Goal: Check status: Check status

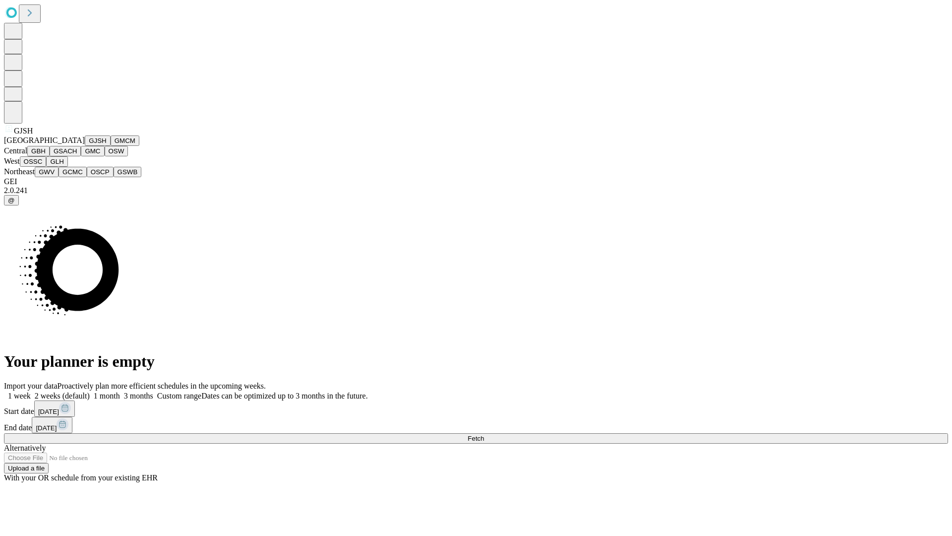
click at [85, 146] on button "GJSH" at bounding box center [98, 140] width 26 height 10
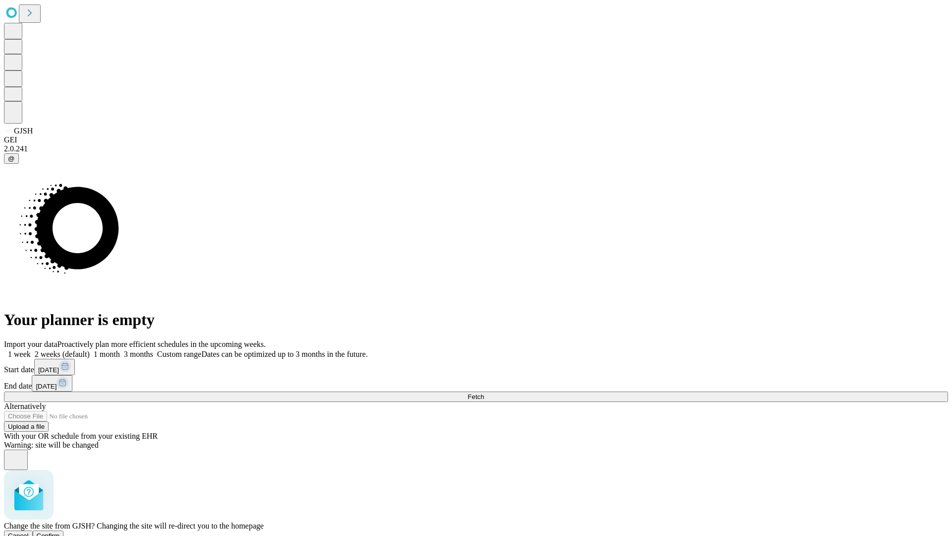
click at [60, 532] on span "Confirm" at bounding box center [48, 535] width 23 height 7
click at [120, 350] on label "1 month" at bounding box center [105, 354] width 30 height 8
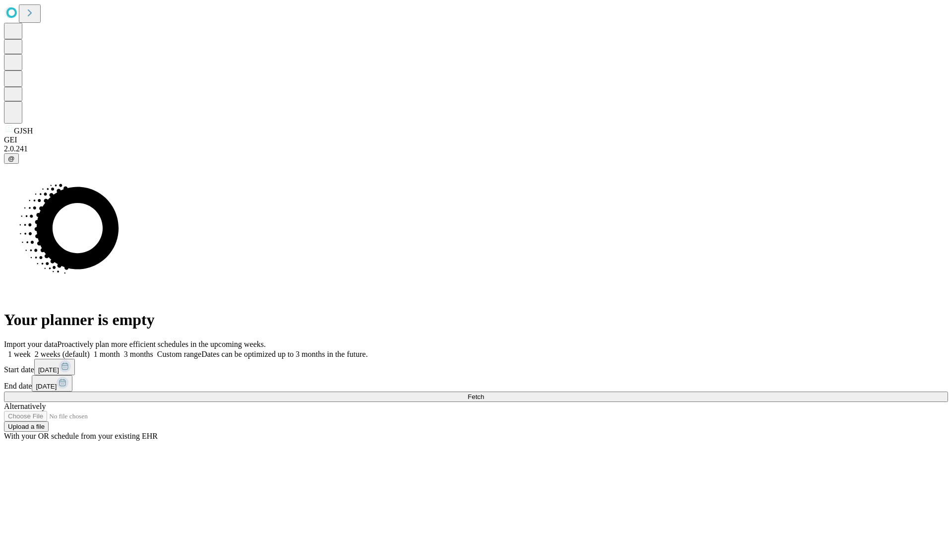
click at [484, 393] on span "Fetch" at bounding box center [476, 396] width 16 height 7
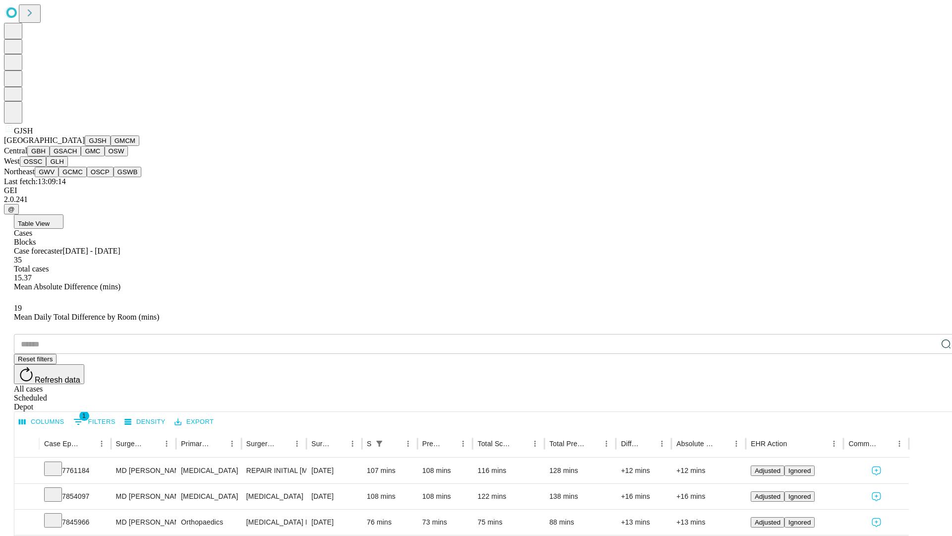
click at [111, 146] on button "GMCM" at bounding box center [125, 140] width 29 height 10
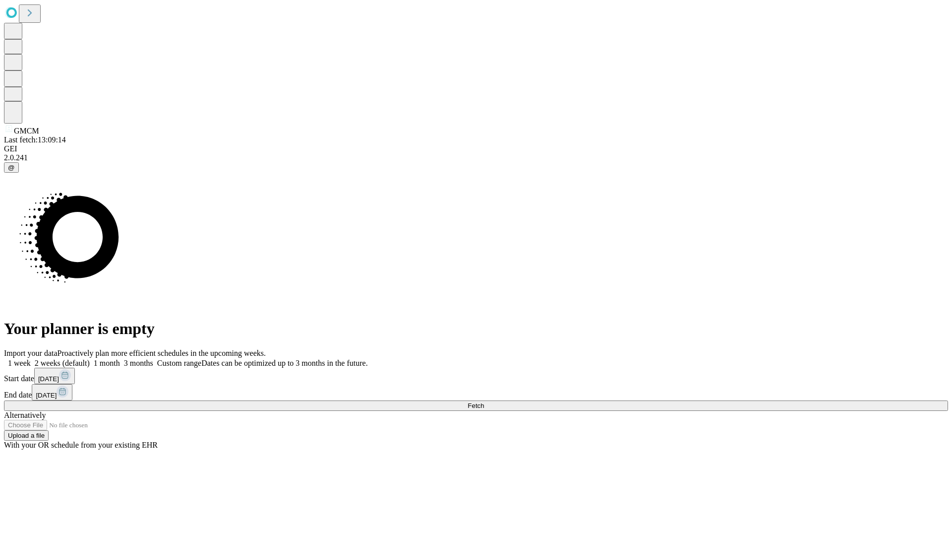
click at [120, 359] on label "1 month" at bounding box center [105, 363] width 30 height 8
click at [484, 402] on span "Fetch" at bounding box center [476, 405] width 16 height 7
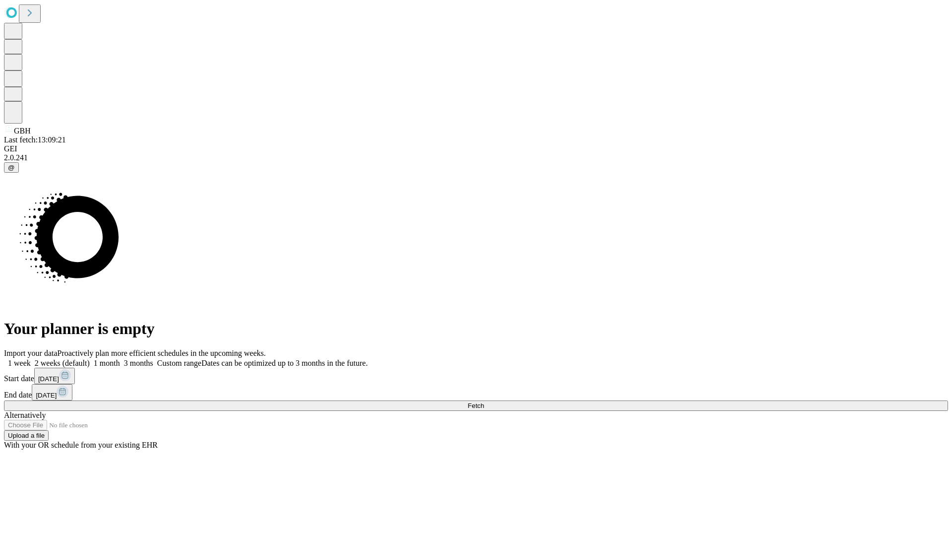
click at [120, 359] on label "1 month" at bounding box center [105, 363] width 30 height 8
click at [484, 402] on span "Fetch" at bounding box center [476, 405] width 16 height 7
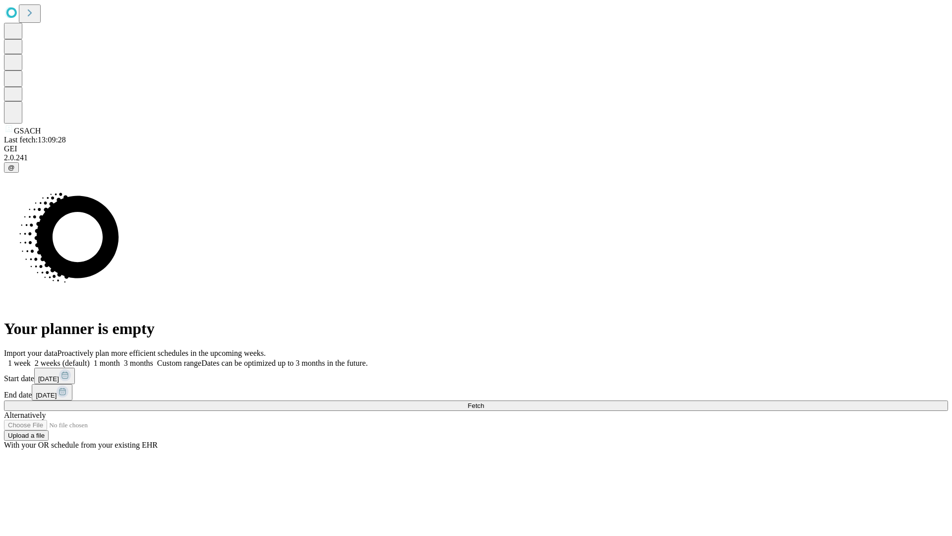
click at [120, 359] on label "1 month" at bounding box center [105, 363] width 30 height 8
click at [484, 402] on span "Fetch" at bounding box center [476, 405] width 16 height 7
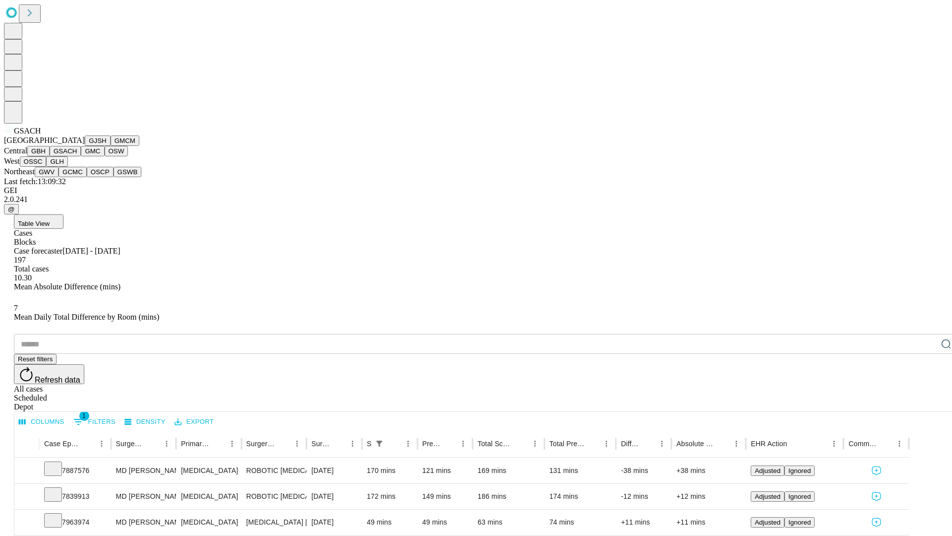
click at [81, 156] on button "GMC" at bounding box center [92, 151] width 23 height 10
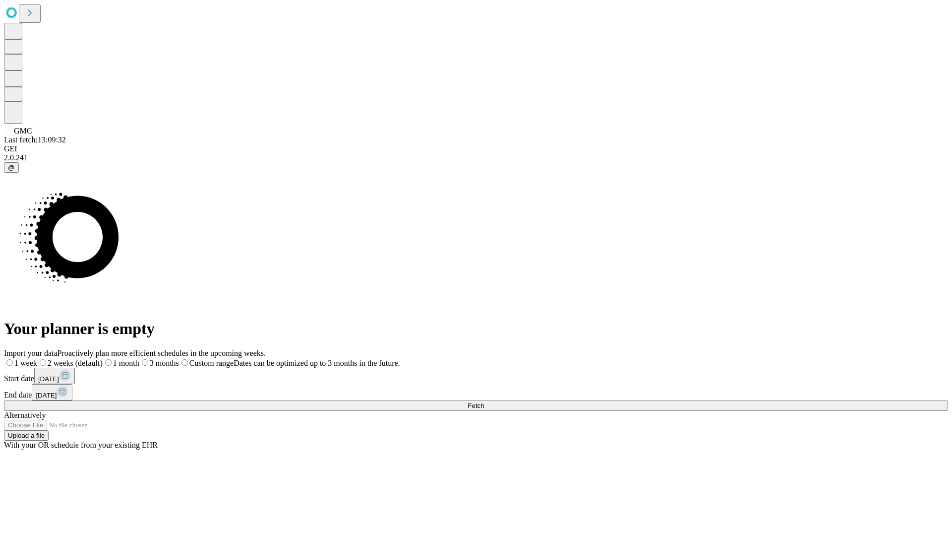
click at [139, 359] on label "1 month" at bounding box center [121, 363] width 37 height 8
click at [484, 402] on span "Fetch" at bounding box center [476, 405] width 16 height 7
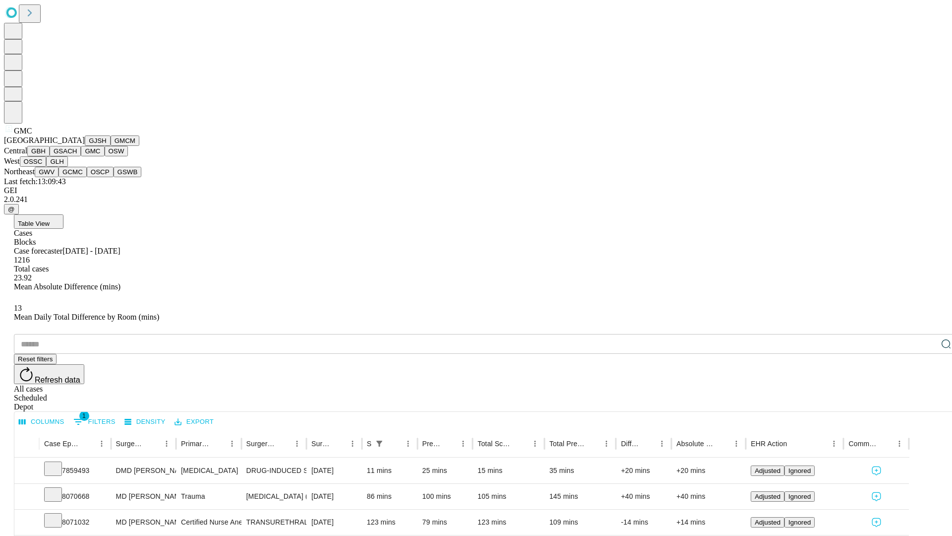
click at [105, 156] on button "OSW" at bounding box center [117, 151] width 24 height 10
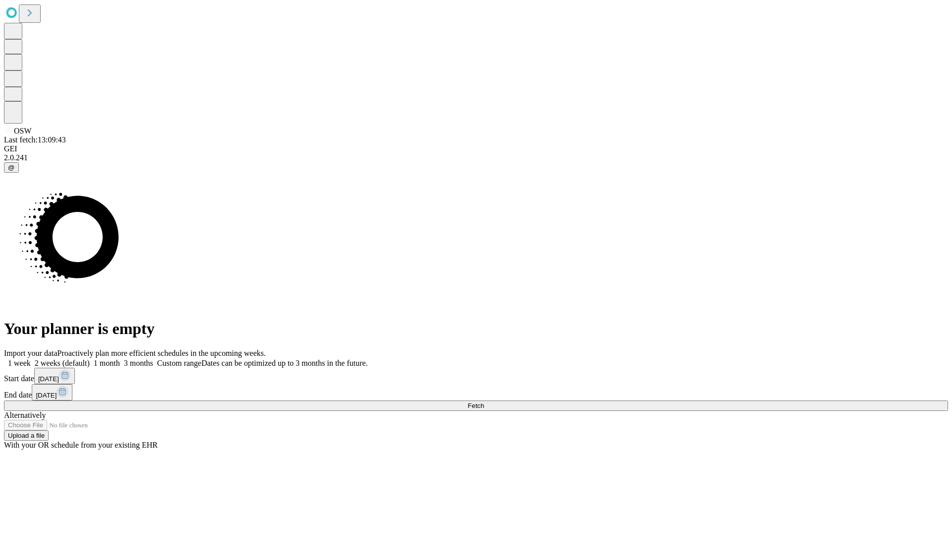
click at [120, 359] on label "1 month" at bounding box center [105, 363] width 30 height 8
click at [484, 402] on span "Fetch" at bounding box center [476, 405] width 16 height 7
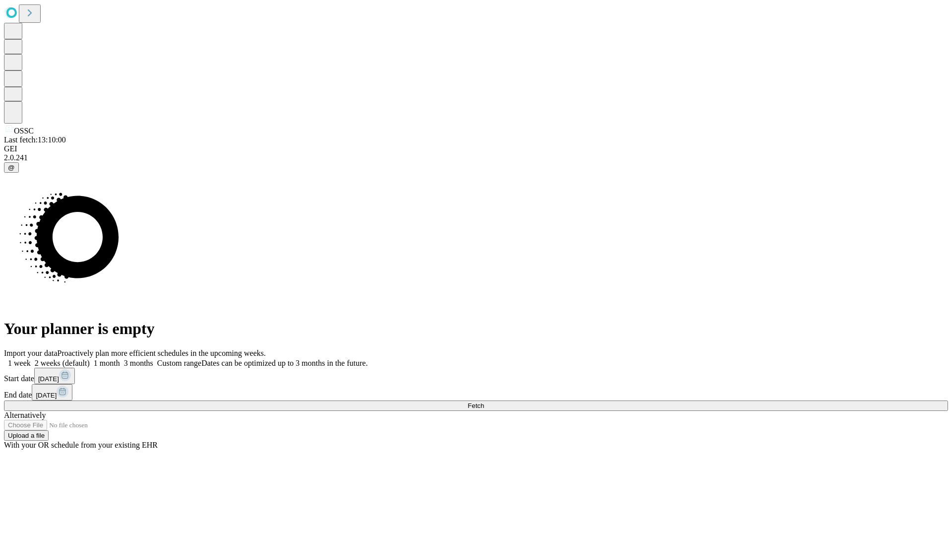
click at [120, 359] on label "1 month" at bounding box center [105, 363] width 30 height 8
click at [484, 402] on span "Fetch" at bounding box center [476, 405] width 16 height 7
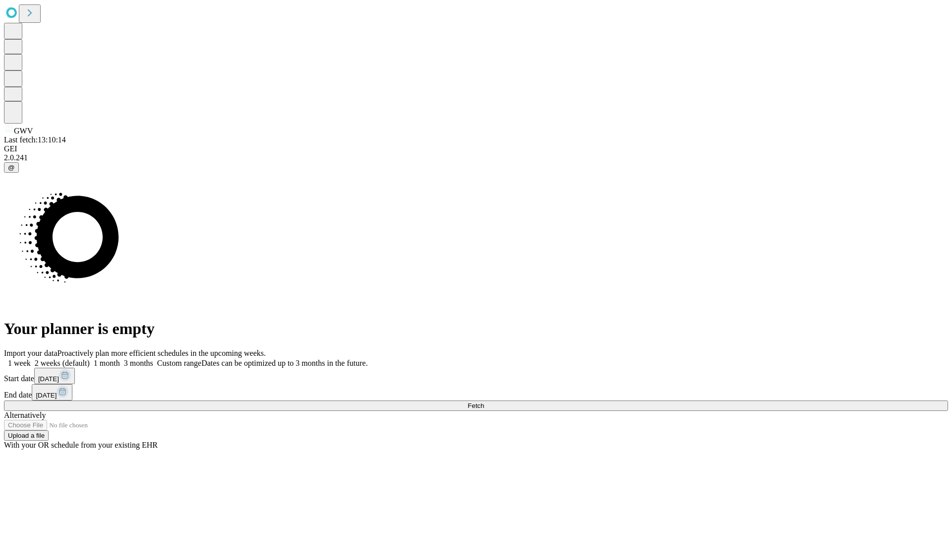
click at [484, 402] on span "Fetch" at bounding box center [476, 405] width 16 height 7
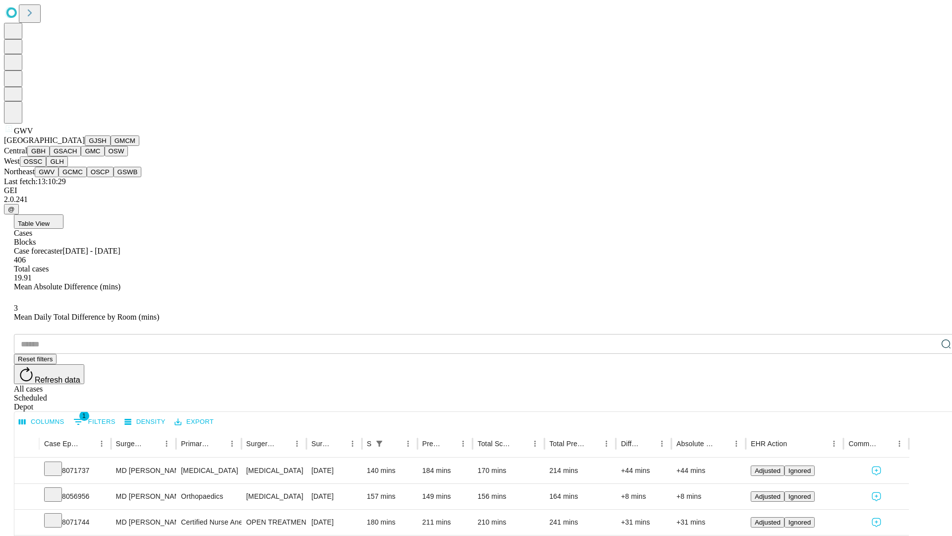
click at [77, 177] on button "GCMC" at bounding box center [73, 172] width 28 height 10
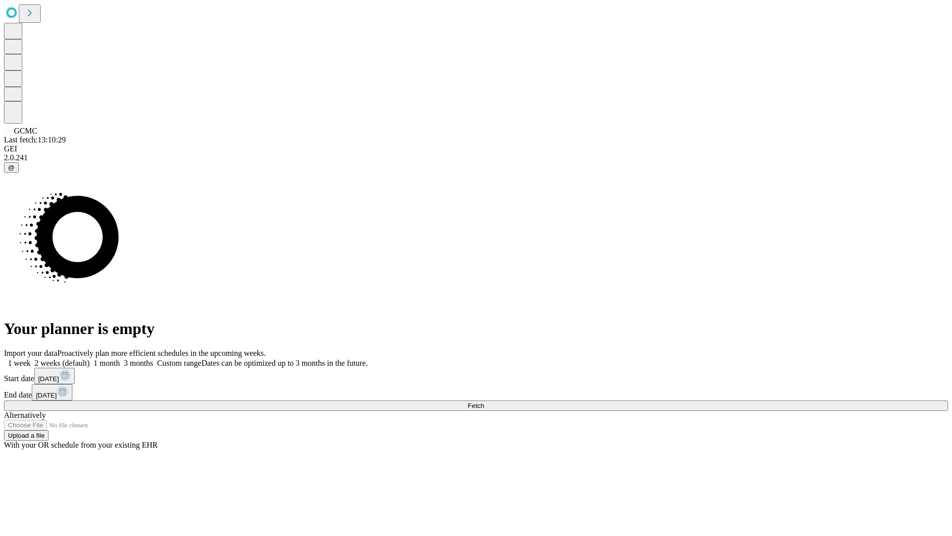
click at [120, 359] on label "1 month" at bounding box center [105, 363] width 30 height 8
click at [484, 402] on span "Fetch" at bounding box center [476, 405] width 16 height 7
click at [120, 359] on label "1 month" at bounding box center [105, 363] width 30 height 8
click at [484, 402] on span "Fetch" at bounding box center [476, 405] width 16 height 7
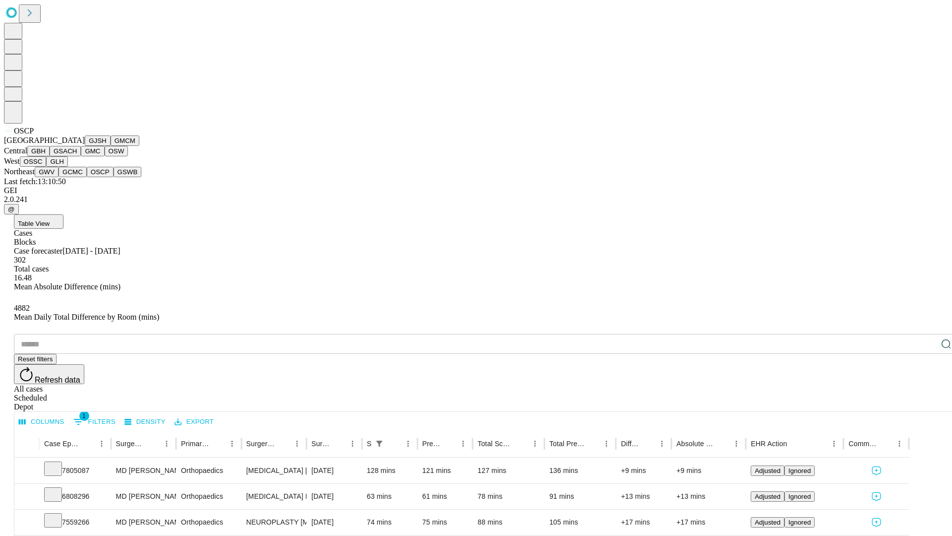
click at [114, 177] on button "GSWB" at bounding box center [128, 172] width 28 height 10
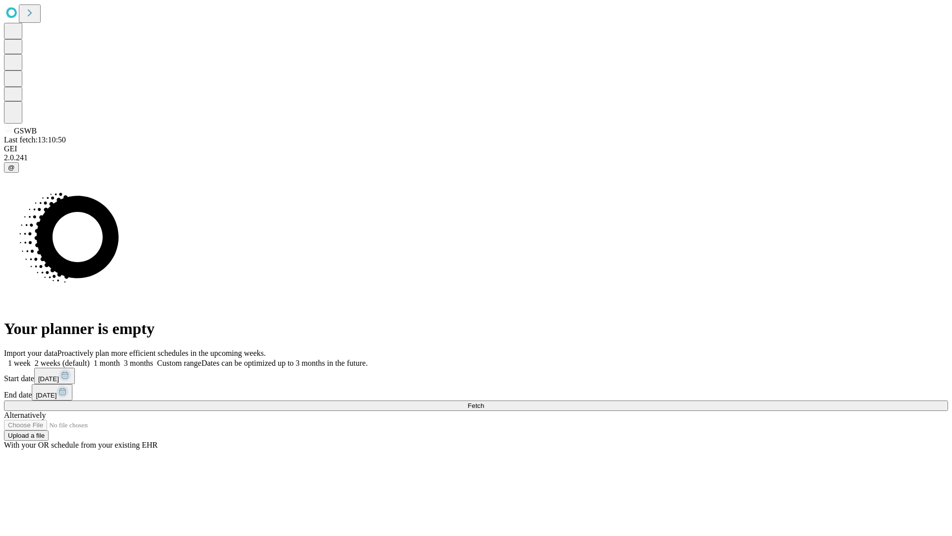
click at [484, 402] on span "Fetch" at bounding box center [476, 405] width 16 height 7
